Goal: Task Accomplishment & Management: Use online tool/utility

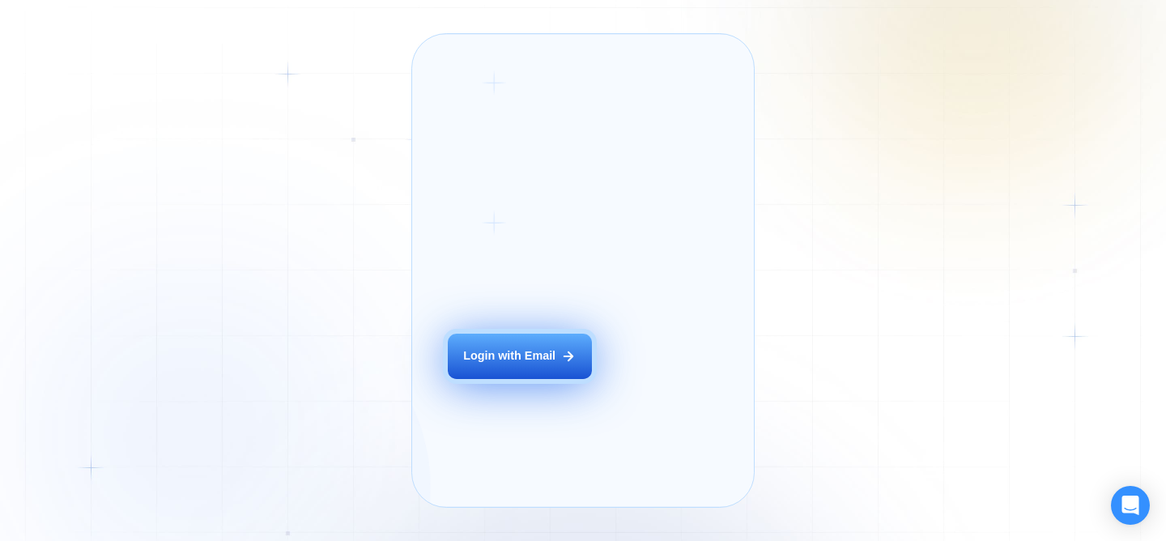
click at [486, 365] on div "Login with Email" at bounding box center [509, 356] width 92 height 16
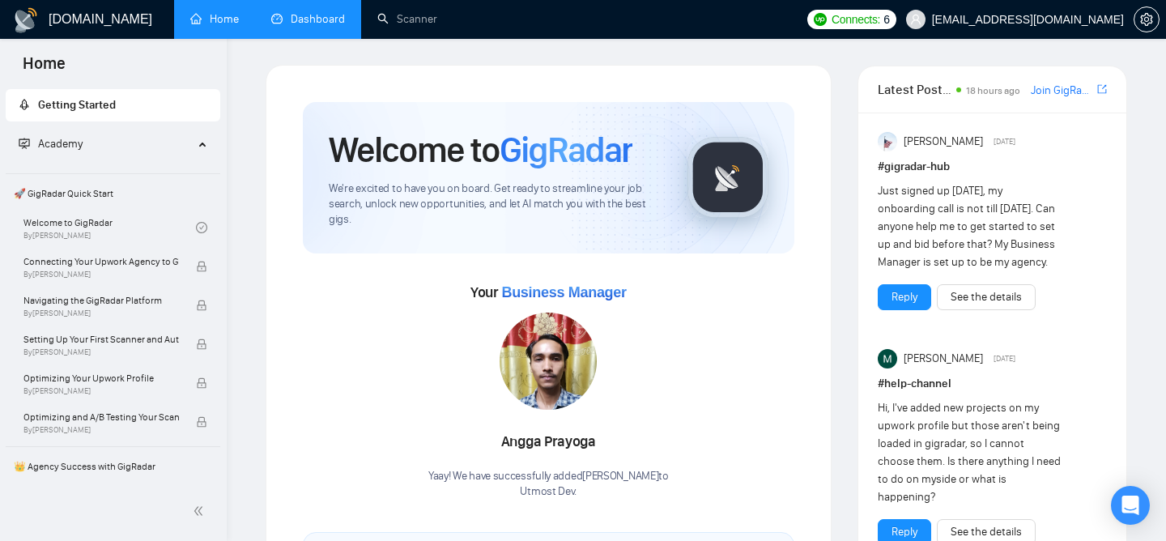
click at [333, 12] on link "Dashboard" at bounding box center [308, 19] width 74 height 14
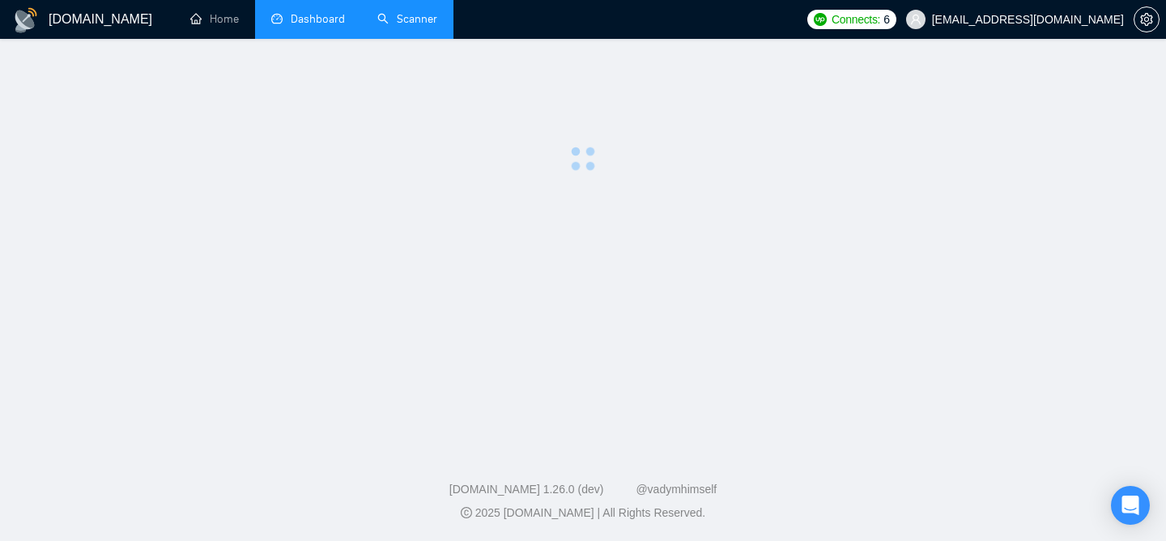
click at [401, 25] on link "Scanner" at bounding box center [407, 19] width 60 height 14
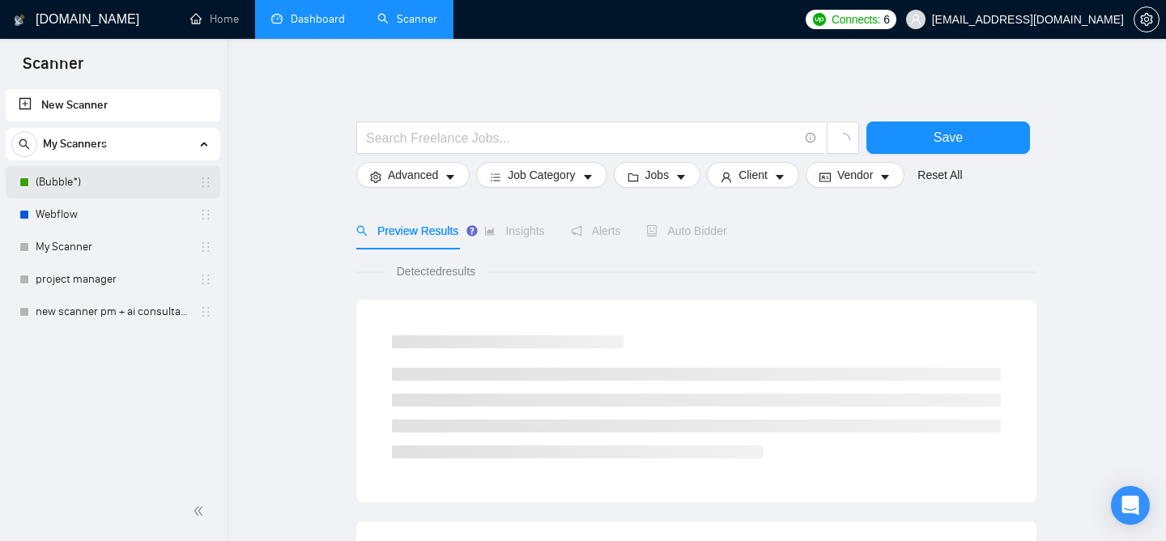
click at [50, 181] on link "(Bubble*)" at bounding box center [113, 182] width 154 height 32
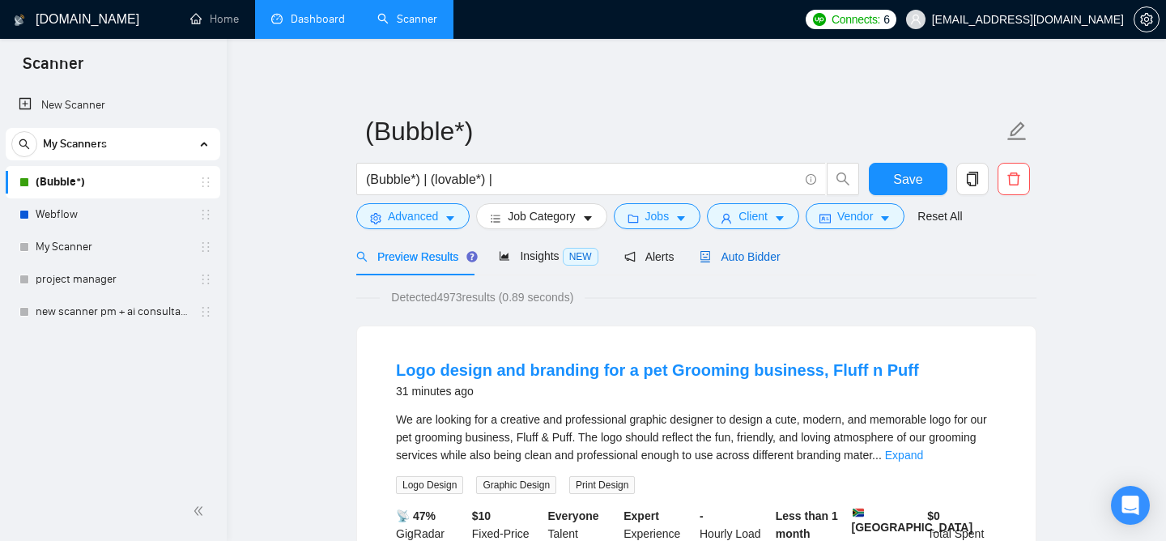
click at [756, 261] on span "Auto Bidder" at bounding box center [740, 256] width 80 height 13
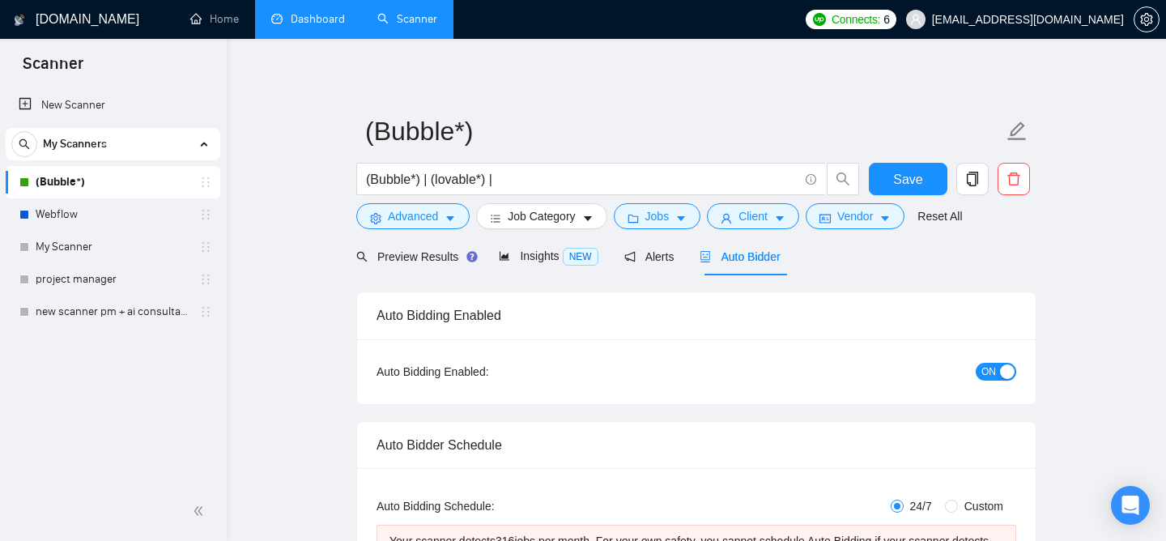
checkbox input "true"
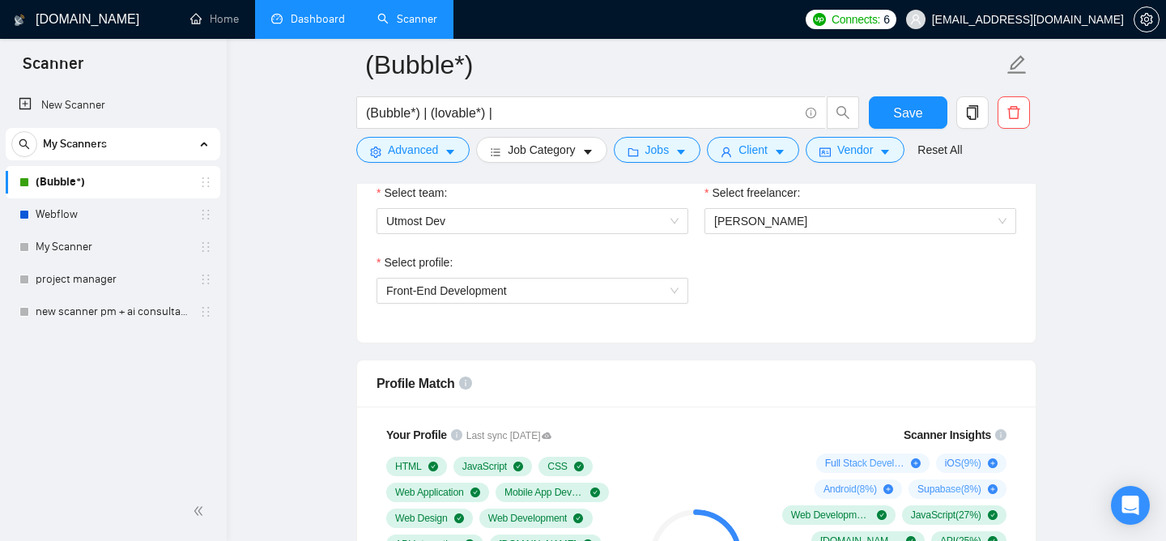
scroll to position [941, 0]
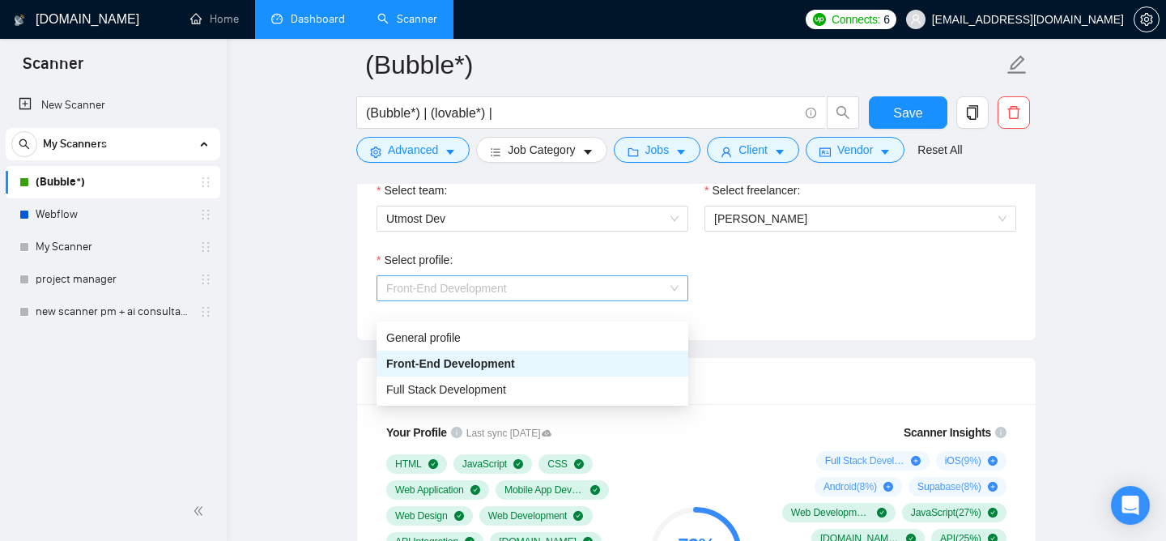
click at [627, 300] on span "Front-End Development" at bounding box center [532, 288] width 292 height 24
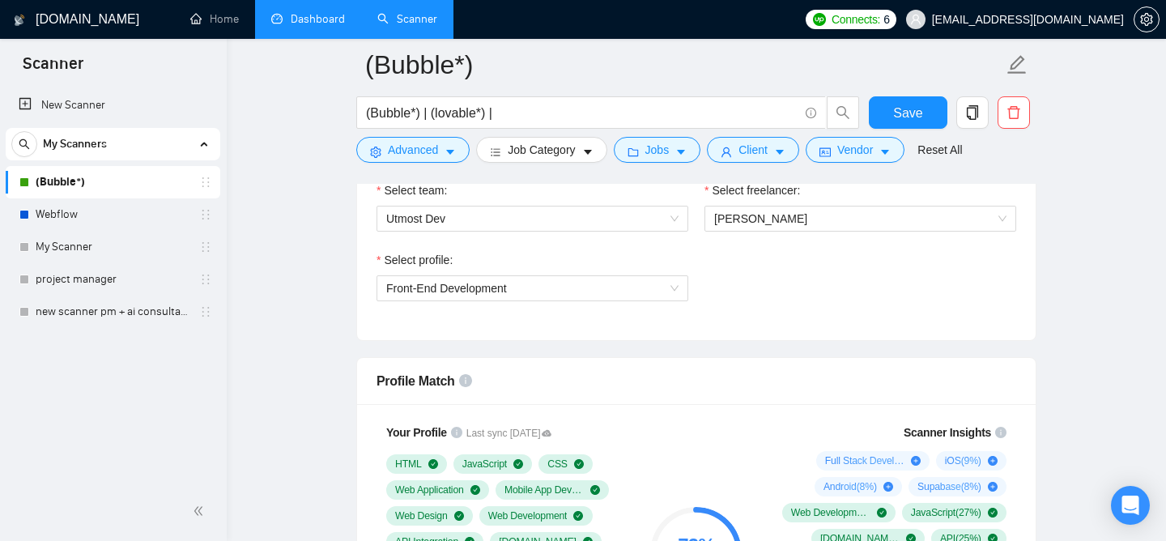
click at [852, 299] on div "Select profile: Front-End Development" at bounding box center [697, 286] width 656 height 70
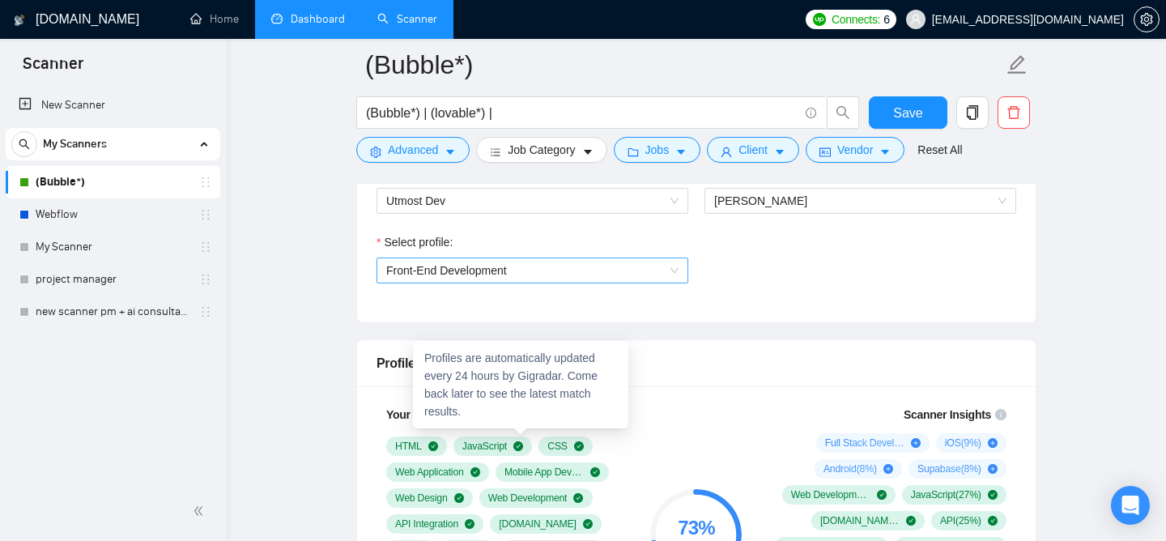
scroll to position [960, 0]
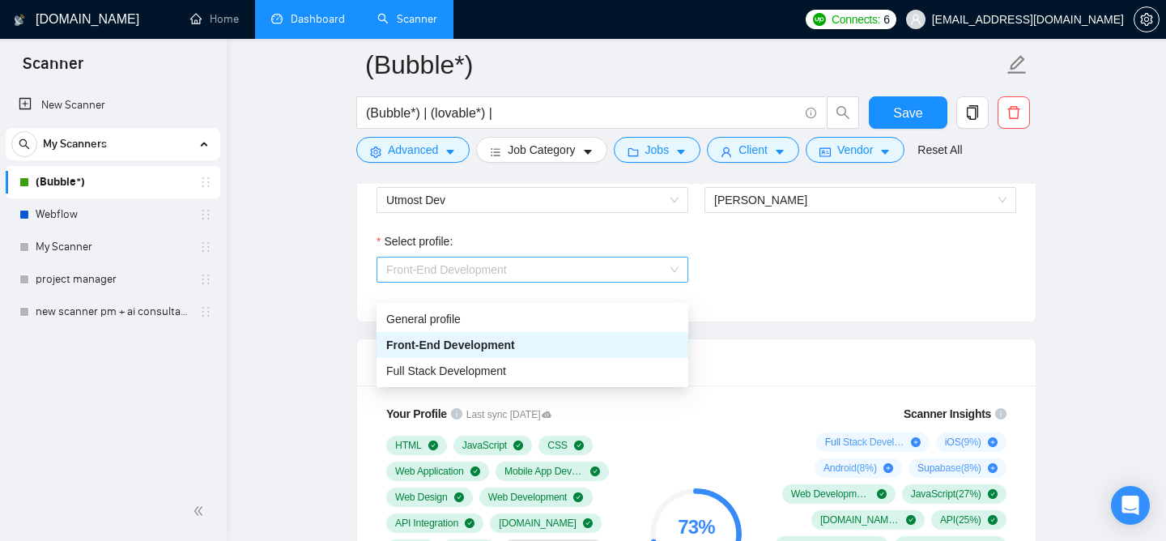
click at [537, 282] on span "Front-End Development" at bounding box center [532, 270] width 292 height 24
click at [482, 359] on div "Full Stack Development" at bounding box center [533, 371] width 312 height 26
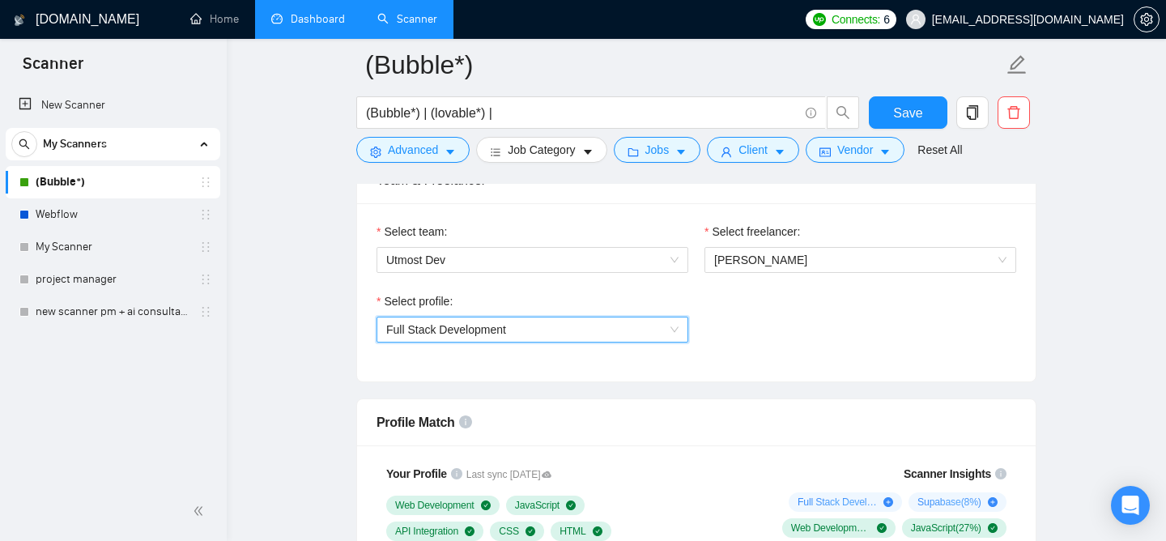
scroll to position [898, 0]
click at [620, 343] on span "Full Stack Development" at bounding box center [532, 331] width 292 height 24
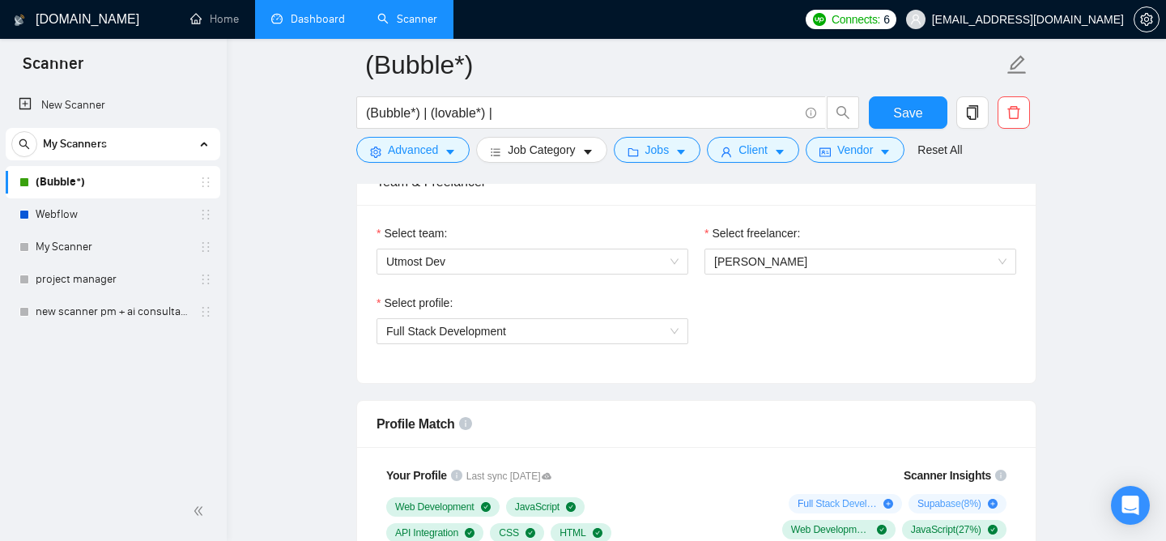
click at [544, 364] on div "Select profile: Full Stack Development" at bounding box center [533, 329] width 328 height 70
click at [551, 318] on div "Select profile:" at bounding box center [533, 306] width 312 height 24
click at [546, 343] on span "Full Stack Development" at bounding box center [532, 331] width 292 height 24
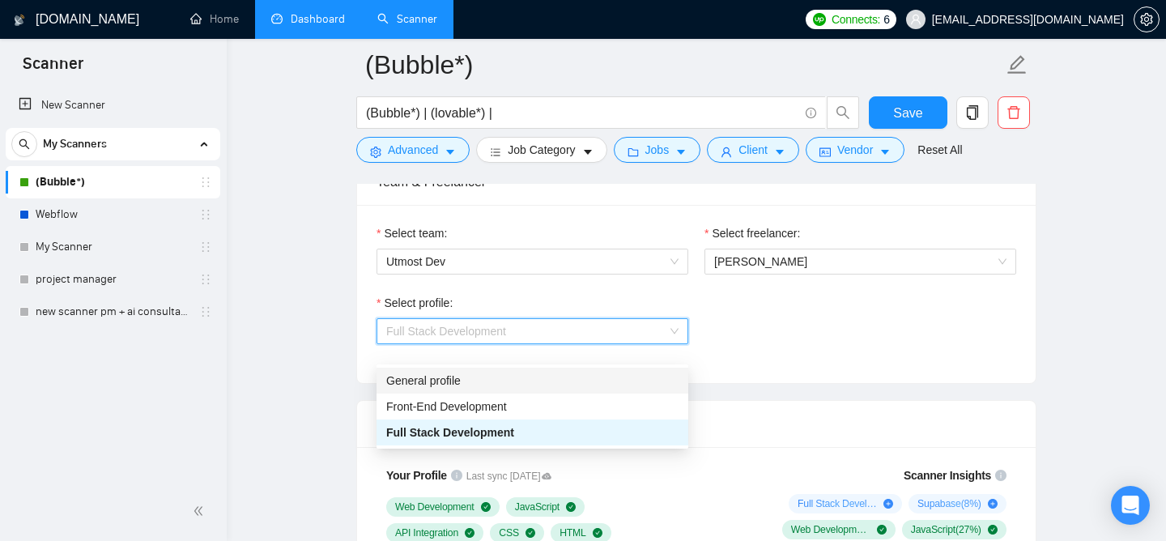
click at [532, 381] on div "General profile" at bounding box center [532, 381] width 292 height 18
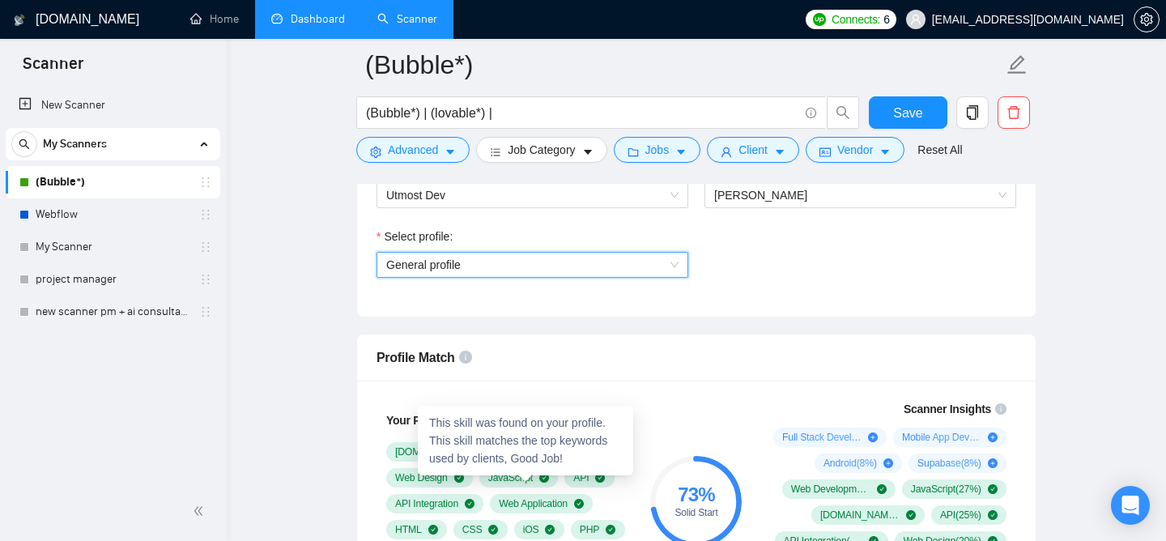
scroll to position [967, 0]
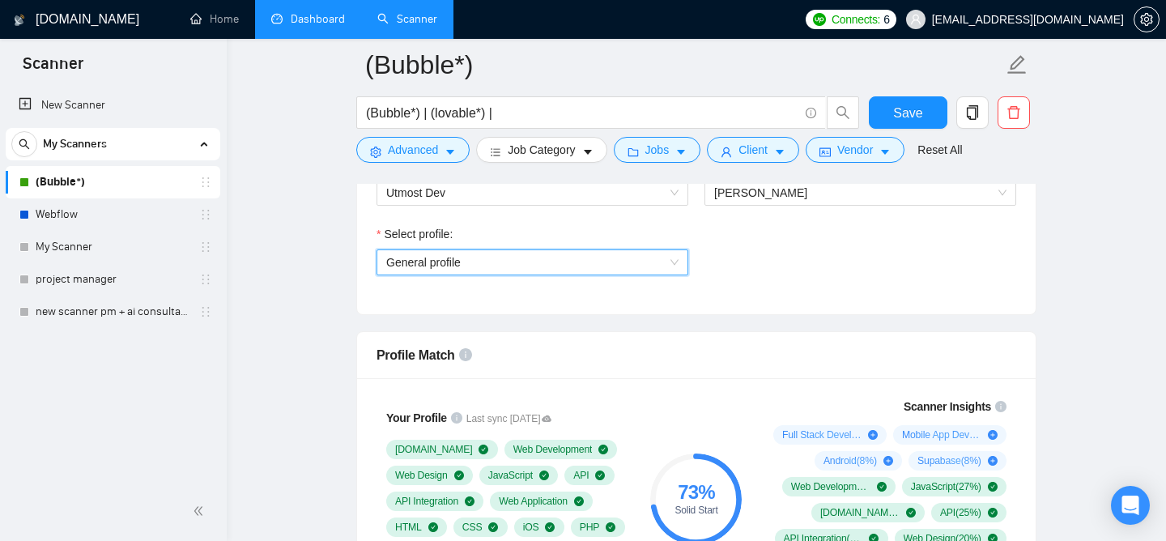
click at [544, 275] on span "General profile" at bounding box center [532, 262] width 292 height 24
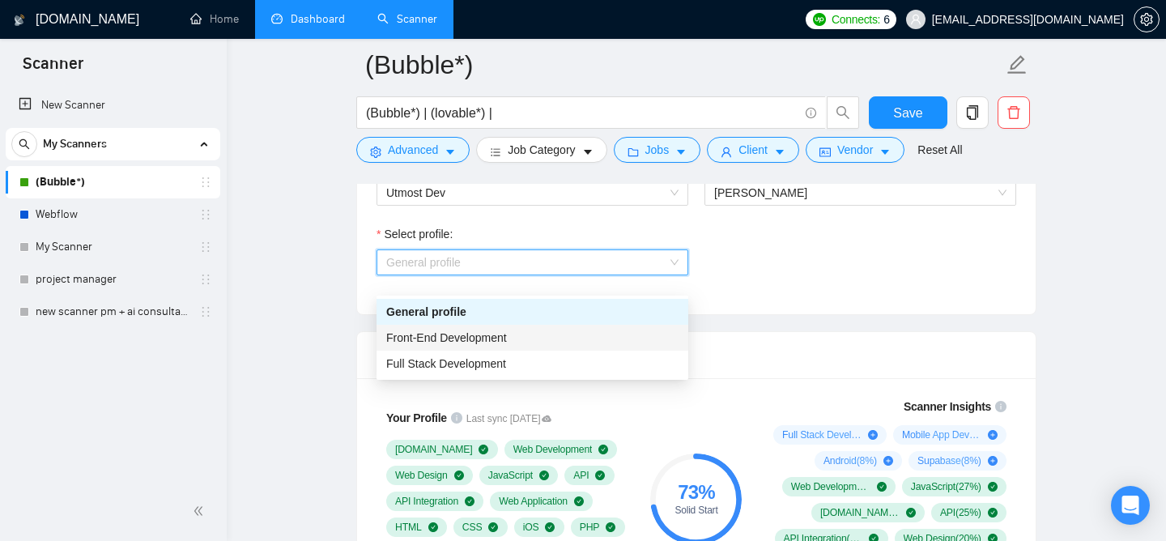
click at [512, 344] on div "Front-End Development" at bounding box center [532, 338] width 292 height 18
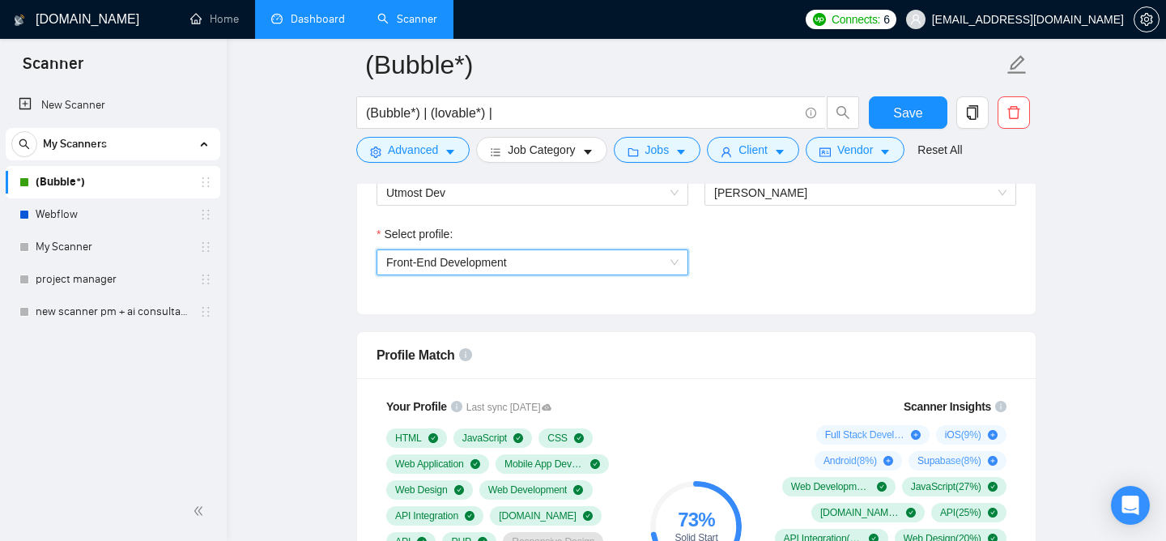
click at [504, 249] on div "Select profile:" at bounding box center [533, 237] width 312 height 24
click at [504, 269] on span "Front-End Development" at bounding box center [446, 262] width 121 height 13
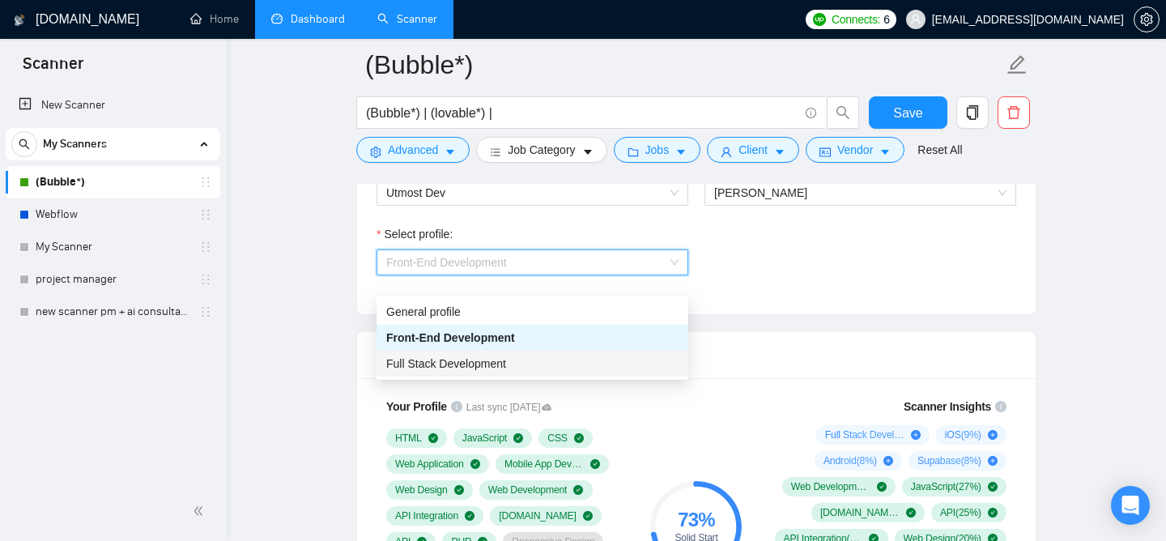
click at [477, 360] on span "Full Stack Development" at bounding box center [446, 363] width 120 height 13
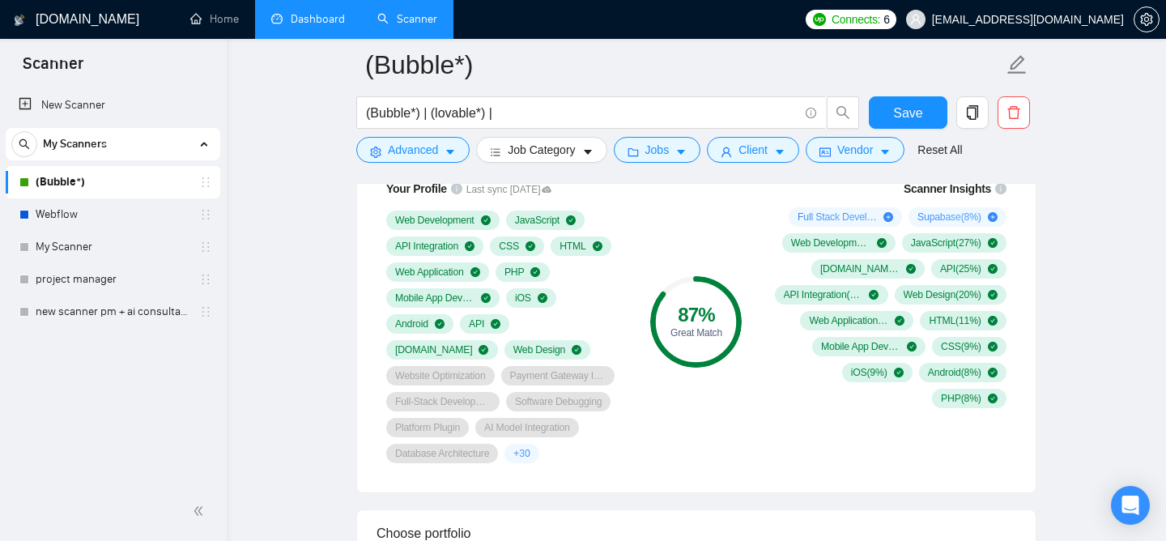
scroll to position [1184, 0]
click at [908, 109] on span "Save" at bounding box center [907, 113] width 29 height 20
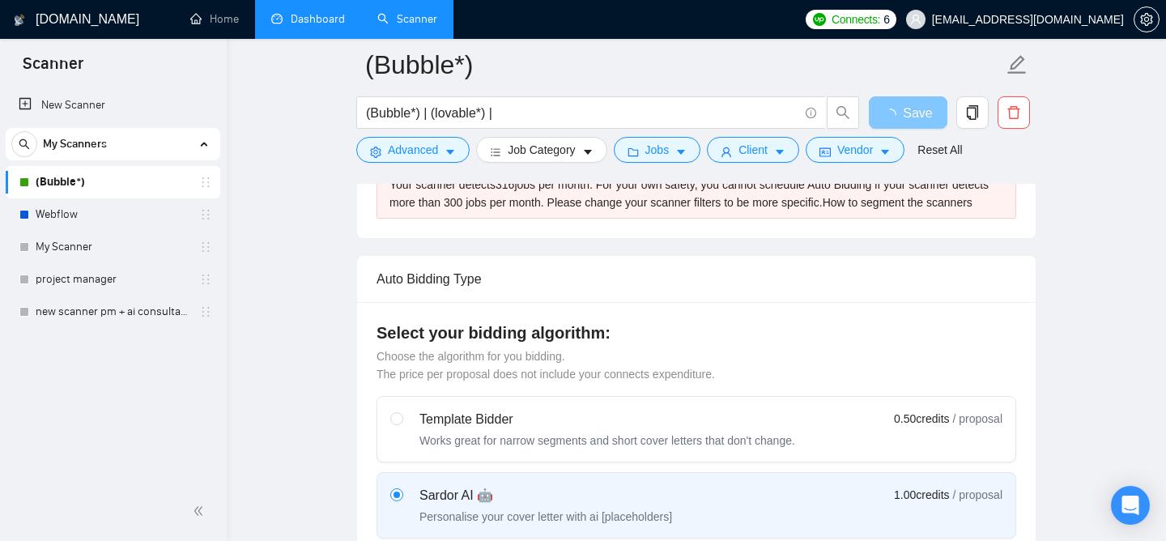
scroll to position [0, 0]
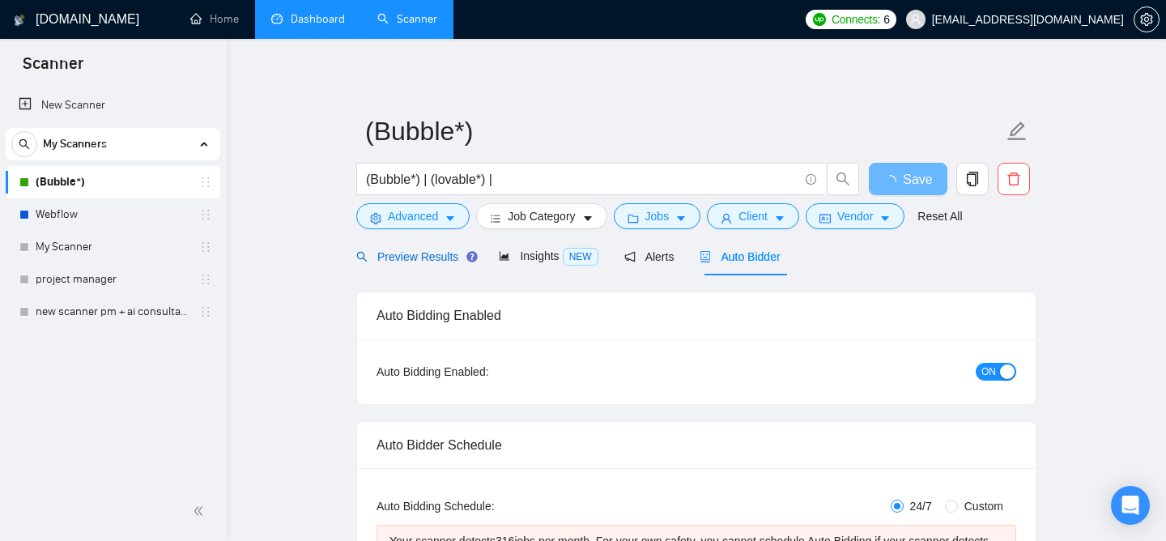
click at [392, 260] on span "Preview Results" at bounding box center [414, 256] width 117 height 13
